Goal: Task Accomplishment & Management: Complete application form

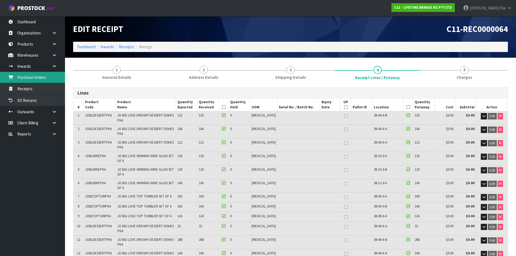
click at [32, 77] on link "Purchase Orders" at bounding box center [32, 77] width 65 height 11
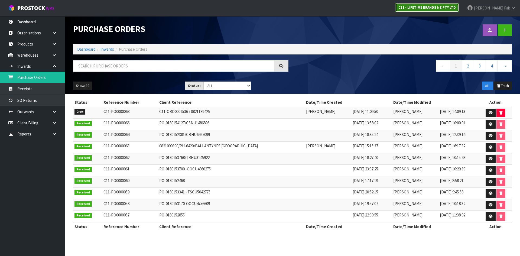
click at [414, 6] on link "C11 - LIFETIME BRANDS NZ PTY LTD" at bounding box center [427, 7] width 63 height 9
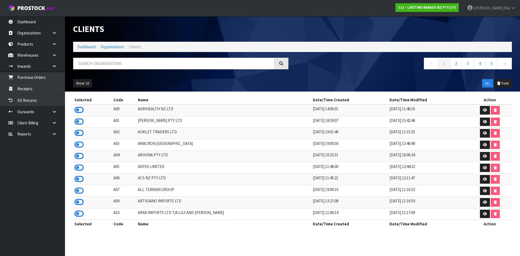
click at [137, 72] on div at bounding box center [180, 66] width 223 height 16
click at [144, 62] on input "text" at bounding box center [173, 64] width 201 height 12
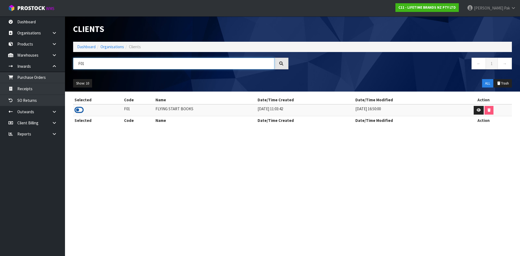
type input "F01"
click at [78, 109] on icon at bounding box center [78, 110] width 9 height 8
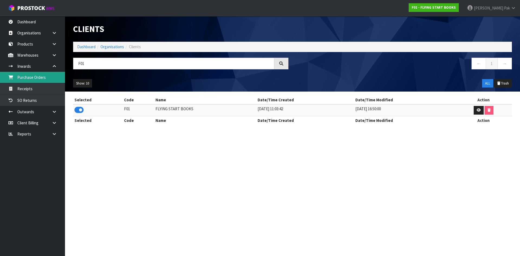
click at [42, 78] on link "Purchase Orders" at bounding box center [32, 77] width 65 height 11
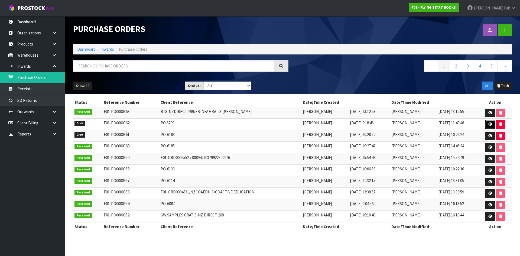
click at [490, 126] on icon at bounding box center [490, 124] width 4 height 4
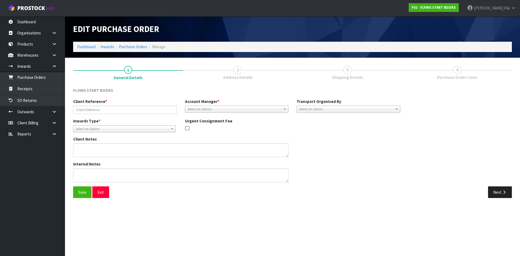
type input "PO 6209"
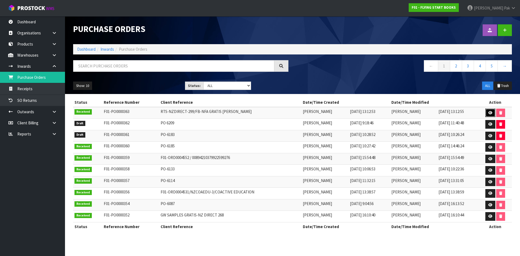
click at [495, 112] on link at bounding box center [490, 113] width 10 height 9
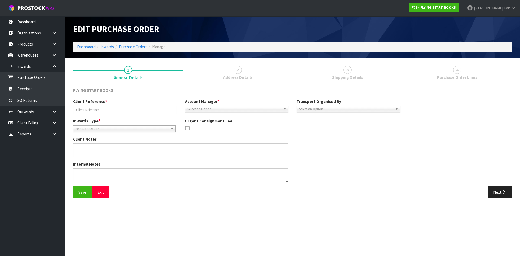
type input "RTS-NZDIRECT-299/FB-NFA GRATIS [PERSON_NAME]"
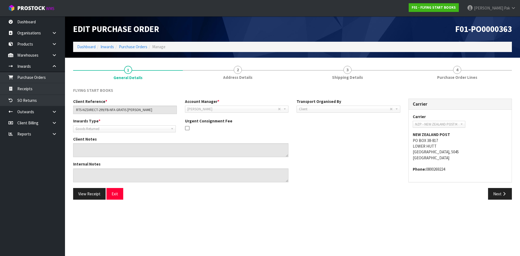
drag, startPoint x: 439, startPoint y: 162, endPoint x: 414, endPoint y: 140, distance: 34.4
click at [414, 140] on span "NEW ZEALAND POST [STREET_ADDRESS] Phone: [PHONE_NUMBER]" at bounding box center [460, 152] width 95 height 41
click at [438, 150] on address "NEW ZEALAND POST [STREET_ADDRESS]" at bounding box center [460, 146] width 95 height 29
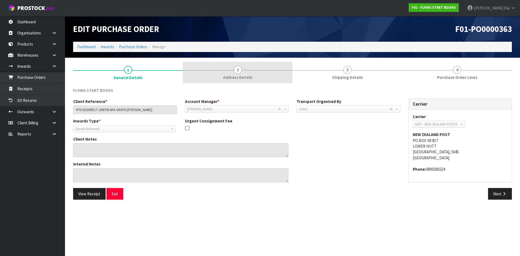
click at [190, 69] on link "2 Address Details" at bounding box center [238, 72] width 110 height 21
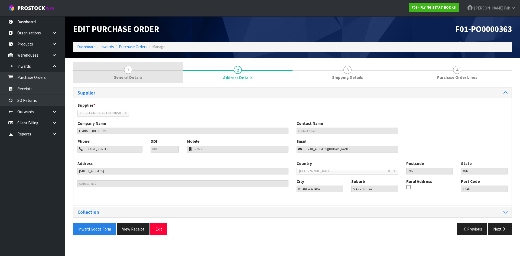
click at [154, 72] on link "1 General Details" at bounding box center [128, 72] width 110 height 21
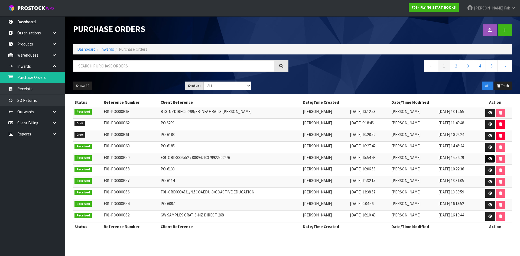
click at [491, 156] on link at bounding box center [490, 159] width 10 height 9
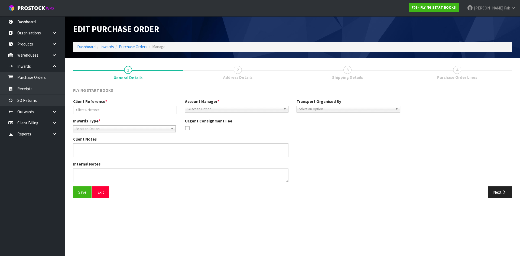
type input "F01-ORD0004552 / 00894210379922599276"
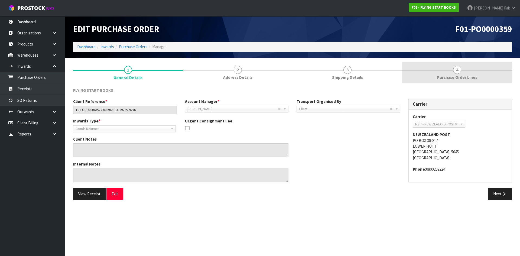
click at [430, 80] on link "4 Purchase Order Lines" at bounding box center [457, 72] width 110 height 21
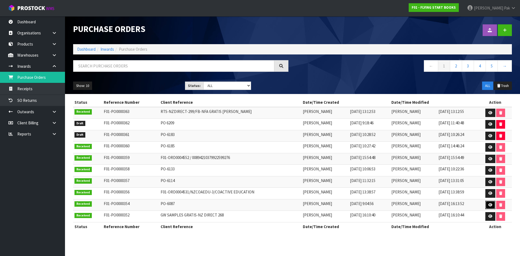
click at [489, 205] on icon at bounding box center [490, 205] width 4 height 4
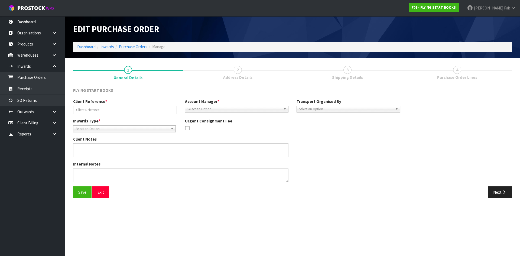
type input "PO-6087"
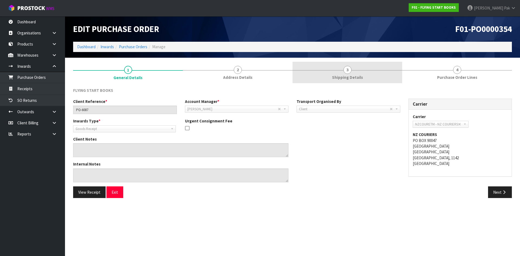
click at [321, 78] on link "3 Shipping Details" at bounding box center [348, 72] width 110 height 21
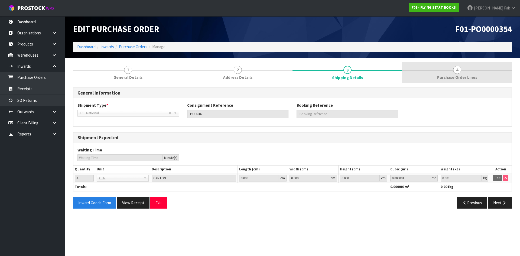
click at [452, 69] on link "4 Purchase Order Lines" at bounding box center [457, 72] width 110 height 21
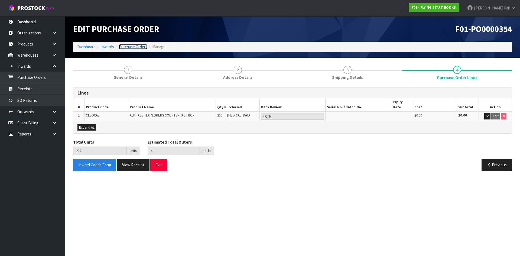
click at [140, 47] on link "Purchase Orders" at bounding box center [133, 46] width 28 height 5
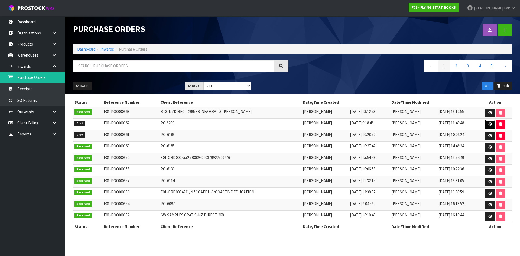
click at [488, 124] on link at bounding box center [490, 124] width 10 height 9
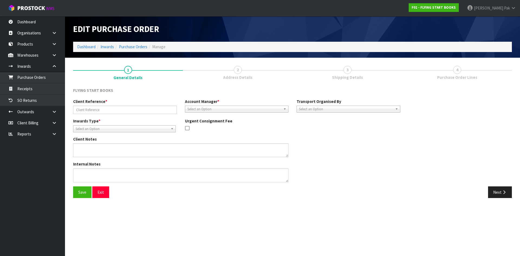
type input "PO 6209"
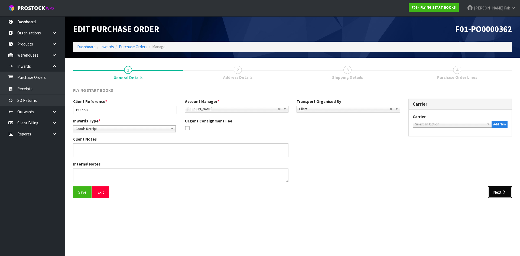
click at [495, 193] on button "Next" at bounding box center [500, 192] width 24 height 12
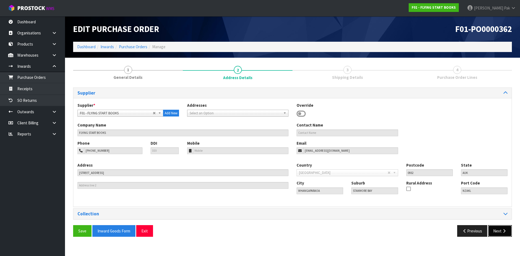
click at [495, 231] on button "Next" at bounding box center [500, 231] width 24 height 12
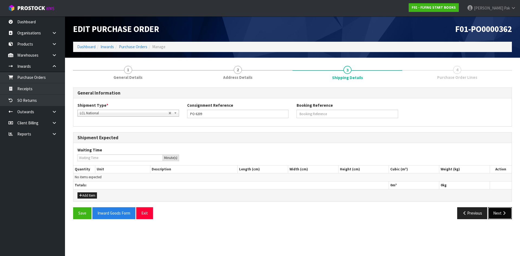
click at [498, 215] on button "Next" at bounding box center [500, 213] width 24 height 12
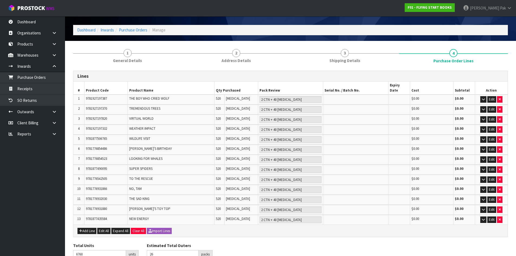
scroll to position [11, 0]
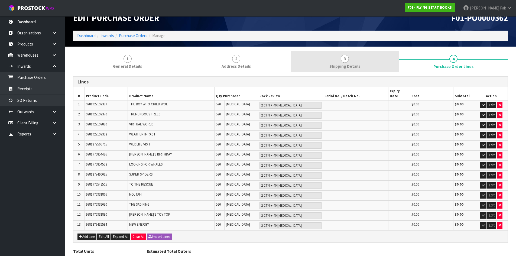
click at [359, 67] on span "Shipping Details" at bounding box center [344, 66] width 31 height 6
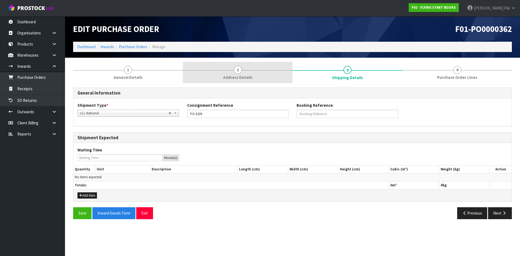
click at [258, 73] on link "2 Address Details" at bounding box center [238, 72] width 110 height 21
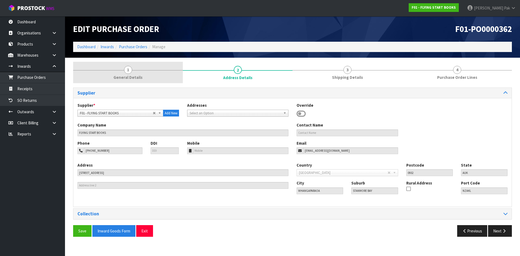
click at [155, 74] on link "1 General Details" at bounding box center [128, 72] width 110 height 21
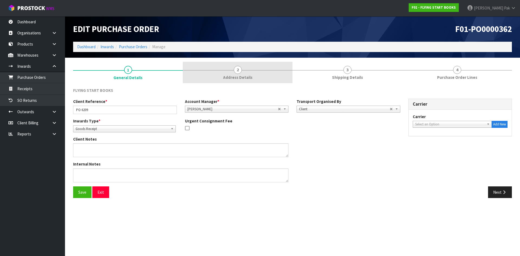
click at [227, 69] on link "2 Address Details" at bounding box center [238, 72] width 110 height 21
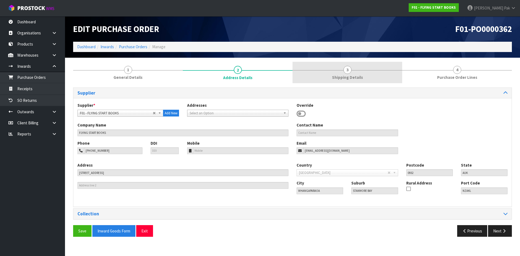
click at [338, 63] on link "3 Shipping Details" at bounding box center [348, 72] width 110 height 21
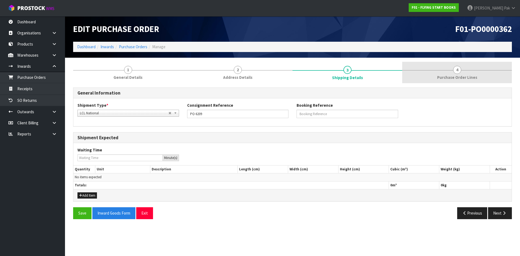
click at [470, 67] on link "4 Purchase Order Lines" at bounding box center [457, 72] width 110 height 21
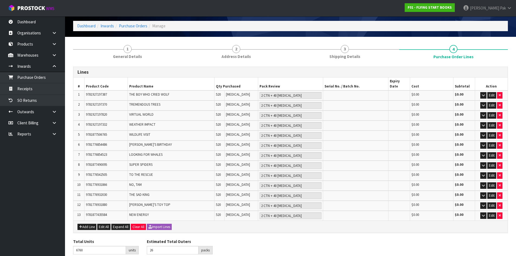
scroll to position [38, 0]
